Goal: Obtain resource: Obtain resource

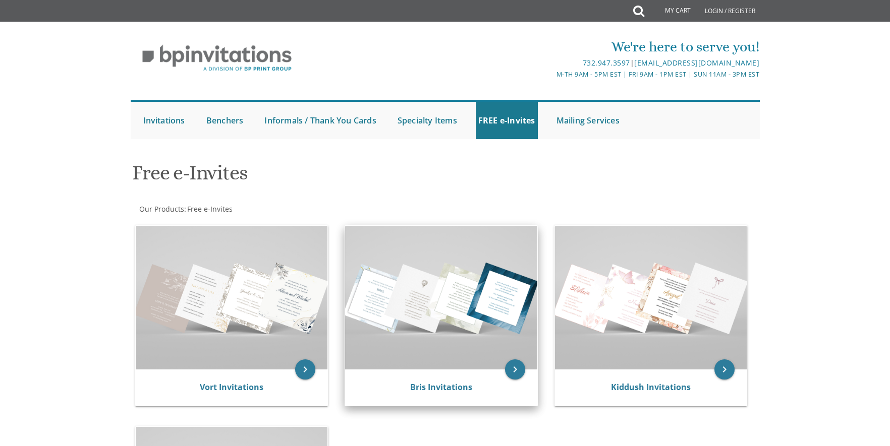
click at [442, 307] on img at bounding box center [441, 298] width 192 height 144
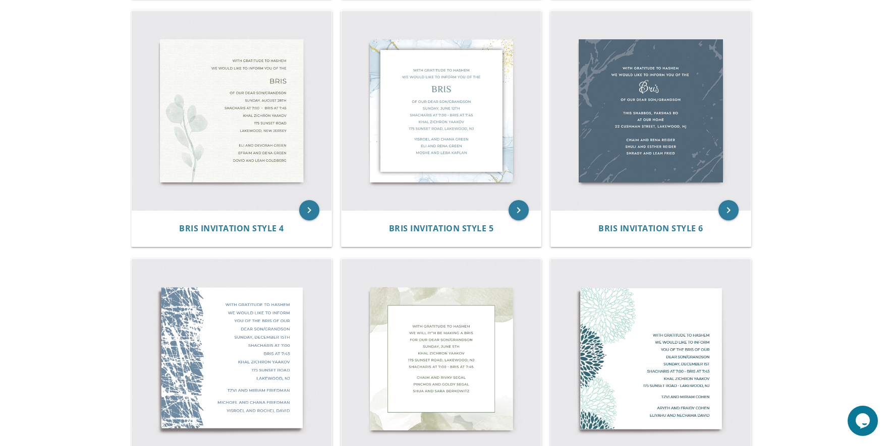
scroll to position [454, 0]
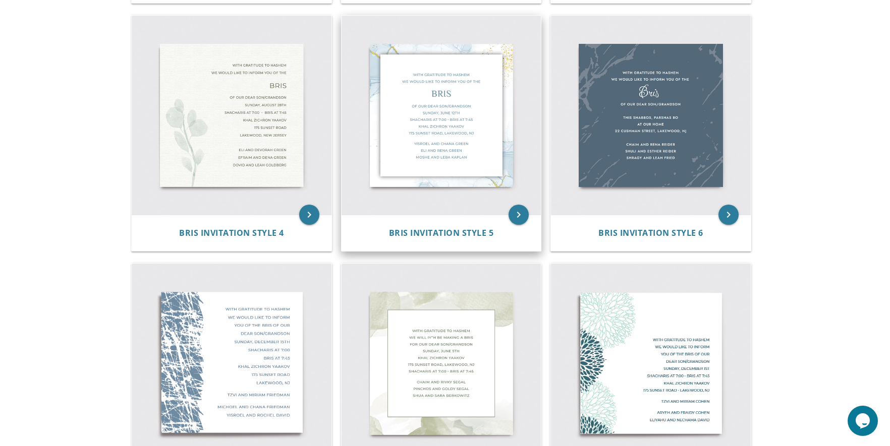
click at [437, 139] on img at bounding box center [442, 116] width 200 height 200
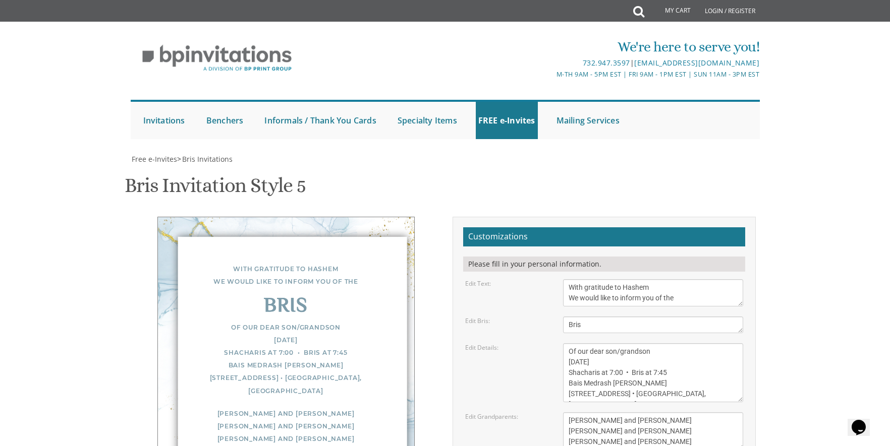
scroll to position [101, 0]
drag, startPoint x: 659, startPoint y: 247, endPoint x: 621, endPoint y: 248, distance: 38.9
click at [621, 344] on textarea "Of our dear son/grandson Sunday, December 1st Shacharis at 7:00 • Bris at 7:45 …" at bounding box center [653, 373] width 181 height 59
click at [582, 344] on textarea "Of our dear son/grandson Sunday, December 1st Shacharis at 7:00 • Bris at 7:45 …" at bounding box center [653, 373] width 181 height 59
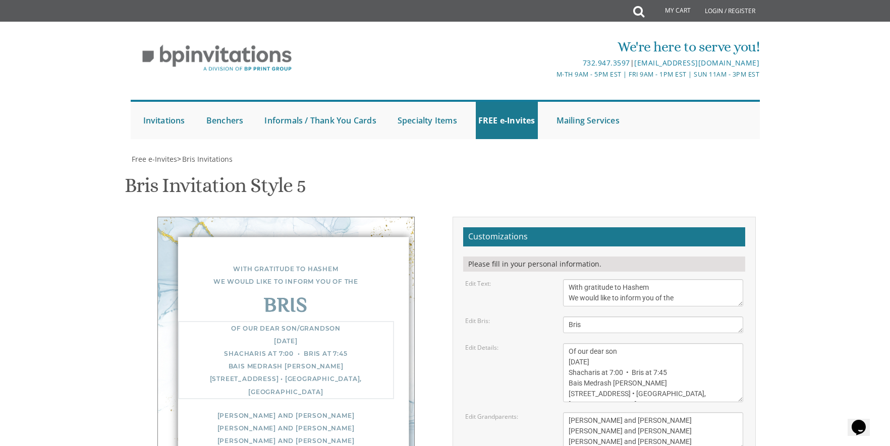
click at [610, 344] on textarea "Of our dear son/grandson Sunday, December 1st Shacharis at 7:00 • Bris at 7:45 …" at bounding box center [653, 373] width 181 height 59
click at [654, 344] on textarea "Of our dear son/grandson Sunday, December 1st Shacharis at 7:00 • Bris at 7:45 …" at bounding box center [653, 373] width 181 height 59
click at [675, 344] on textarea "Of our dear son/grandson Sunday, December 1st Shacharis at 7:00 • Bris at 7:45 …" at bounding box center [653, 373] width 181 height 59
drag, startPoint x: 650, startPoint y: 295, endPoint x: 585, endPoint y: 283, distance: 66.6
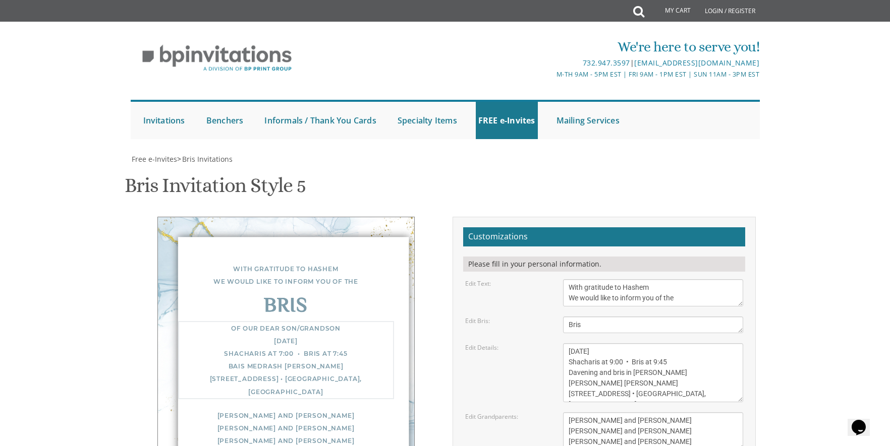
click at [585, 344] on textarea "Of our dear son/grandson Sunday, December 1st Shacharis at 7:00 • Bris at 7:45 …" at bounding box center [653, 373] width 181 height 59
drag, startPoint x: 633, startPoint y: 293, endPoint x: 555, endPoint y: 294, distance: 78.2
click at [555, 344] on div "Of our dear son/grandson Sunday, December 1st Shacharis at 7:00 • Bris at 7:45 …" at bounding box center [653, 373] width 196 height 59
type textarea "Of our dear son Tuesday, August 19th Shacharis at 9:00 • Bris at 9:45 Davening …"
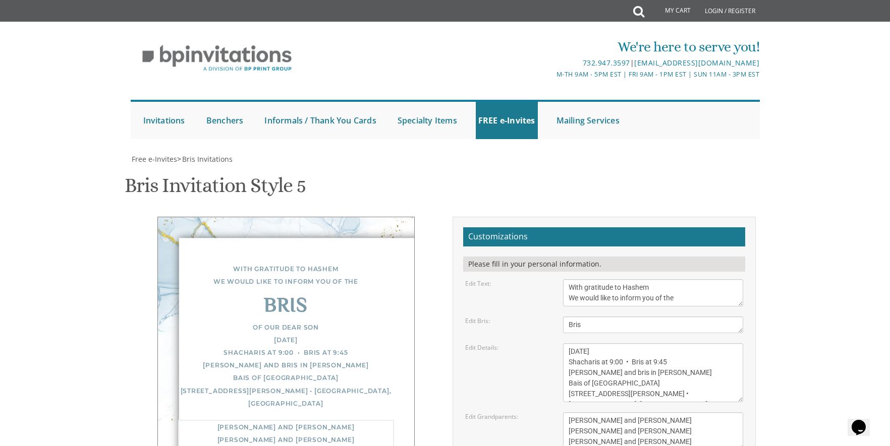
drag, startPoint x: 652, startPoint y: 220, endPoint x: 568, endPoint y: 219, distance: 83.8
click at [568, 413] on textarea "Yisroel and Chana Green Eli and Rena Green Moshe and Leba Kaplan" at bounding box center [653, 432] width 181 height 38
drag, startPoint x: 650, startPoint y: 239, endPoint x: 566, endPoint y: 231, distance: 84.6
click at [566, 413] on textarea "Yisroel and Chana Green Eli and Rena Green Moshe and Leba Kaplan" at bounding box center [653, 432] width 181 height 38
click at [574, 413] on textarea "Yisroel and Chana Green Eli and Rena Green Moshe and Leba Kaplan" at bounding box center [653, 432] width 181 height 38
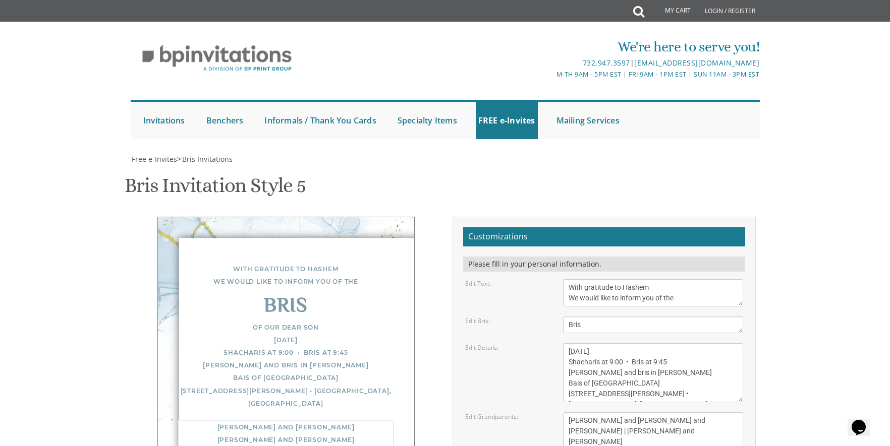
click at [584, 413] on textarea "Yisroel and Chana Green Eli and Rena Green Moshe and Leba Kaplan" at bounding box center [653, 432] width 181 height 38
click at [736, 413] on textarea "Yisroel and Chana Green Eli and Rena Green Moshe and Leba Kaplan" at bounding box center [653, 432] width 181 height 38
type textarea "Binyomin and Aleeza Marcus Tuvya and Esther Marcus | Bentsion and Devora Rubin"
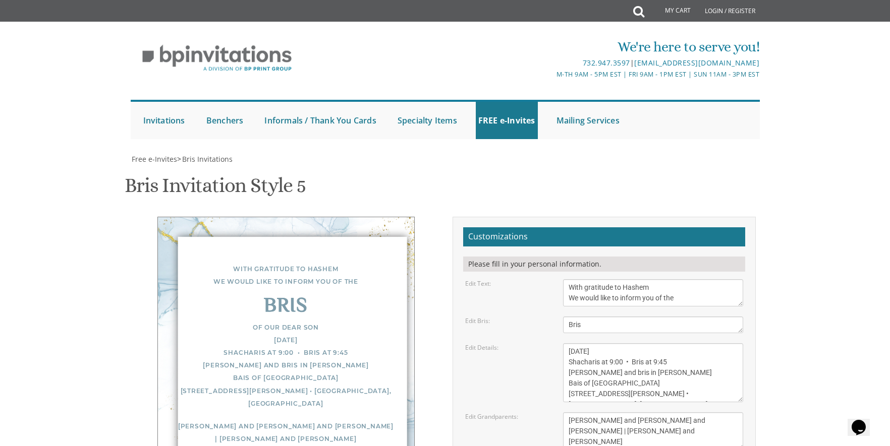
type input "aiyhoffberg@gmail.com"
click at [598, 413] on textarea "Yisroel and Chana Green Eli and Rena Green Moshe and Leba Kaplan" at bounding box center [653, 432] width 181 height 38
drag, startPoint x: 599, startPoint y: 229, endPoint x: 590, endPoint y: 230, distance: 9.7
click at [590, 413] on textarea "Yisroel and Chana Green Eli and Rena Green Moshe and Leba Kaplan" at bounding box center [653, 432] width 181 height 38
drag, startPoint x: 674, startPoint y: 230, endPoint x: 684, endPoint y: 230, distance: 10.6
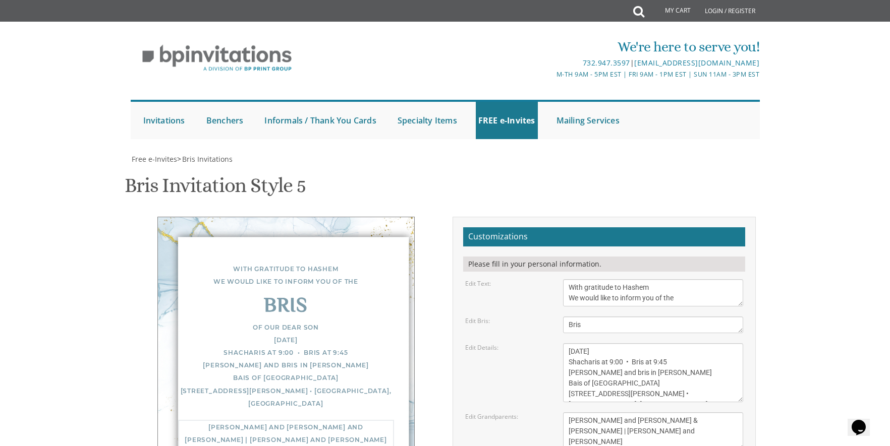
click at [684, 413] on textarea "Yisroel and Chana Green Eli and Rena Green Moshe and Leba Kaplan" at bounding box center [653, 432] width 181 height 38
drag, startPoint x: 610, startPoint y: 217, endPoint x: 599, endPoint y: 220, distance: 11.0
click at [599, 413] on textarea "Yisroel and Chana Green Eli and Rena Green Moshe and Leba Kaplan" at bounding box center [653, 432] width 181 height 38
type textarea "Binyomin & Aleeza Marcus Tuvya & Esther Marcus | Bentsion & Devora Rubin"
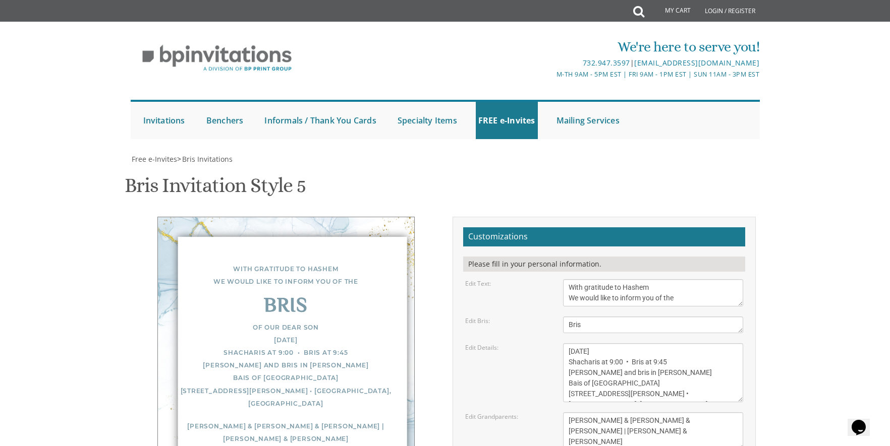
click at [581, 344] on textarea "Of our dear son/grandson Sunday, December 1st Shacharis at 7:00 • Bris at 7:45 …" at bounding box center [653, 373] width 181 height 59
type textarea "Of our dear son Tuesday, August 19th Shacharis at 9:00 • Bris at 9:45 Davening …"
click at [584, 413] on textarea "Yisroel and Chana Green Eli and Rena Green Moshe and Leba Kaplan" at bounding box center [653, 432] width 181 height 38
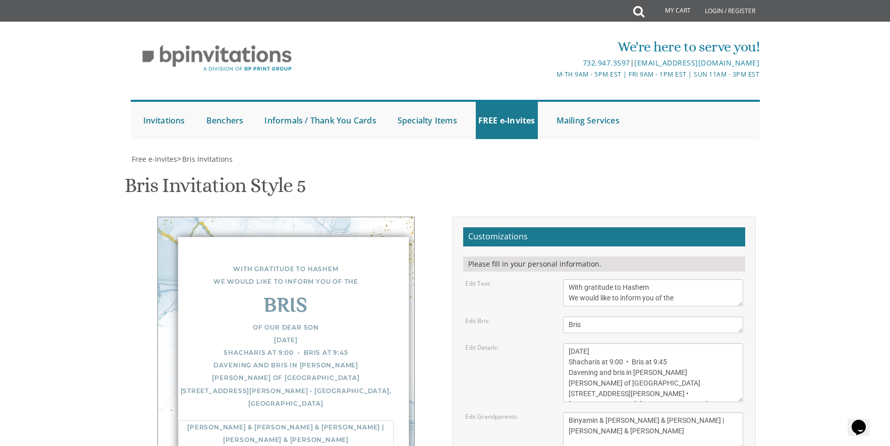
type textarea "Binyamin & Aleeza Marcus Tuvya & Esther Marcus | Bentsion & Devora Rubin"
